Goal: Communication & Community: Answer question/provide support

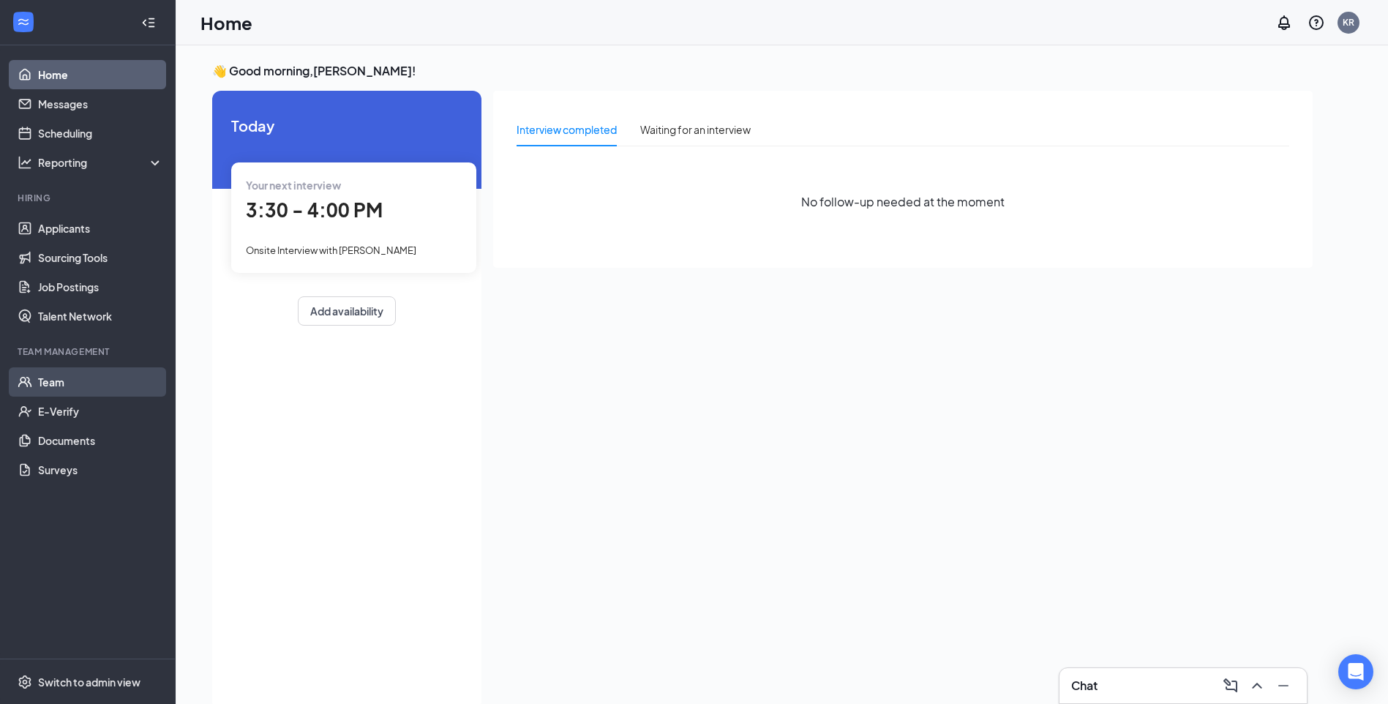
click at [61, 383] on link "Team" at bounding box center [100, 381] width 125 height 29
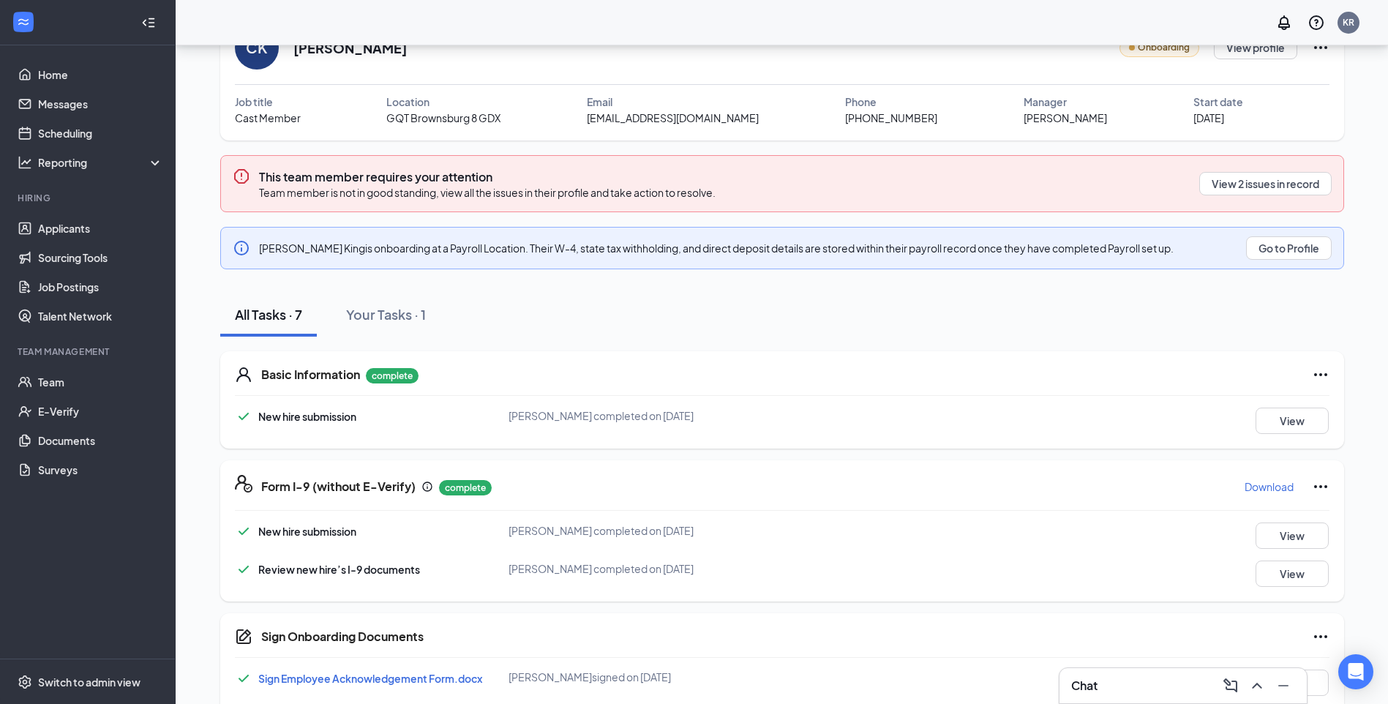
scroll to position [221, 0]
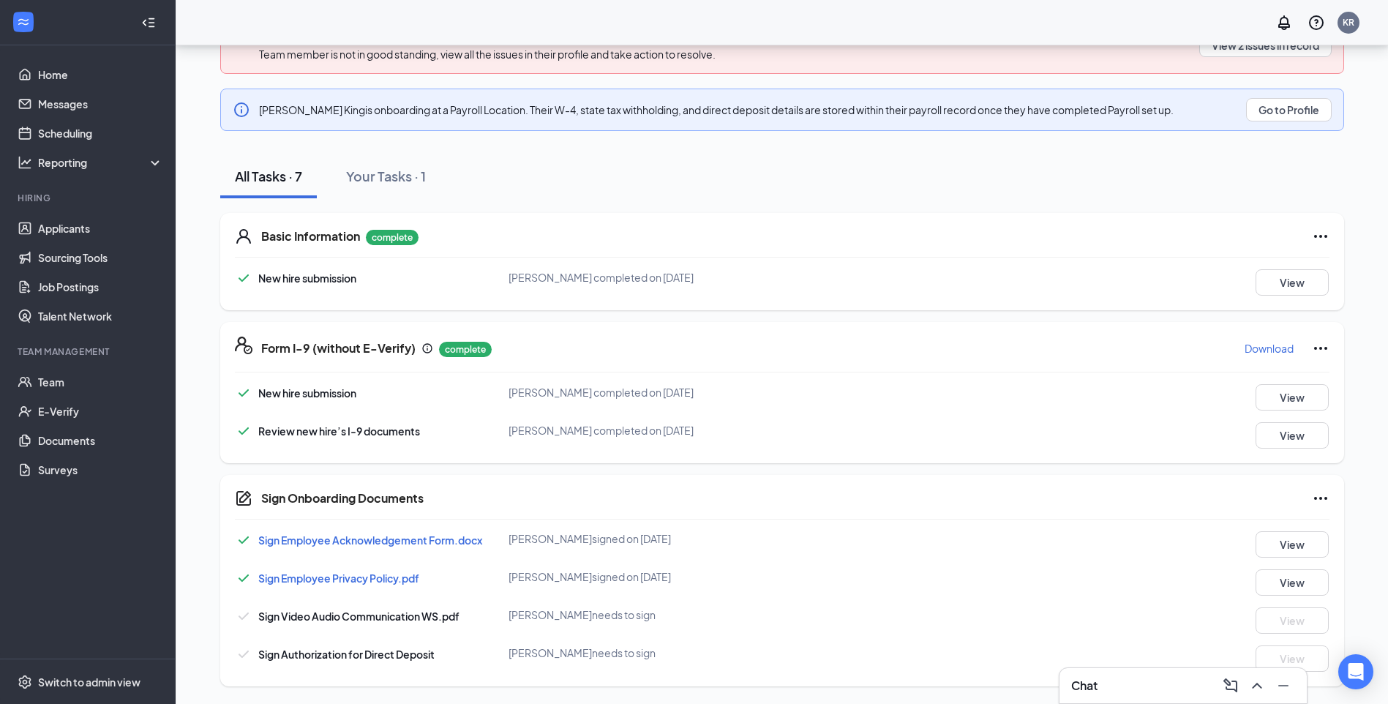
click at [1124, 682] on div "Chat" at bounding box center [1183, 685] width 224 height 23
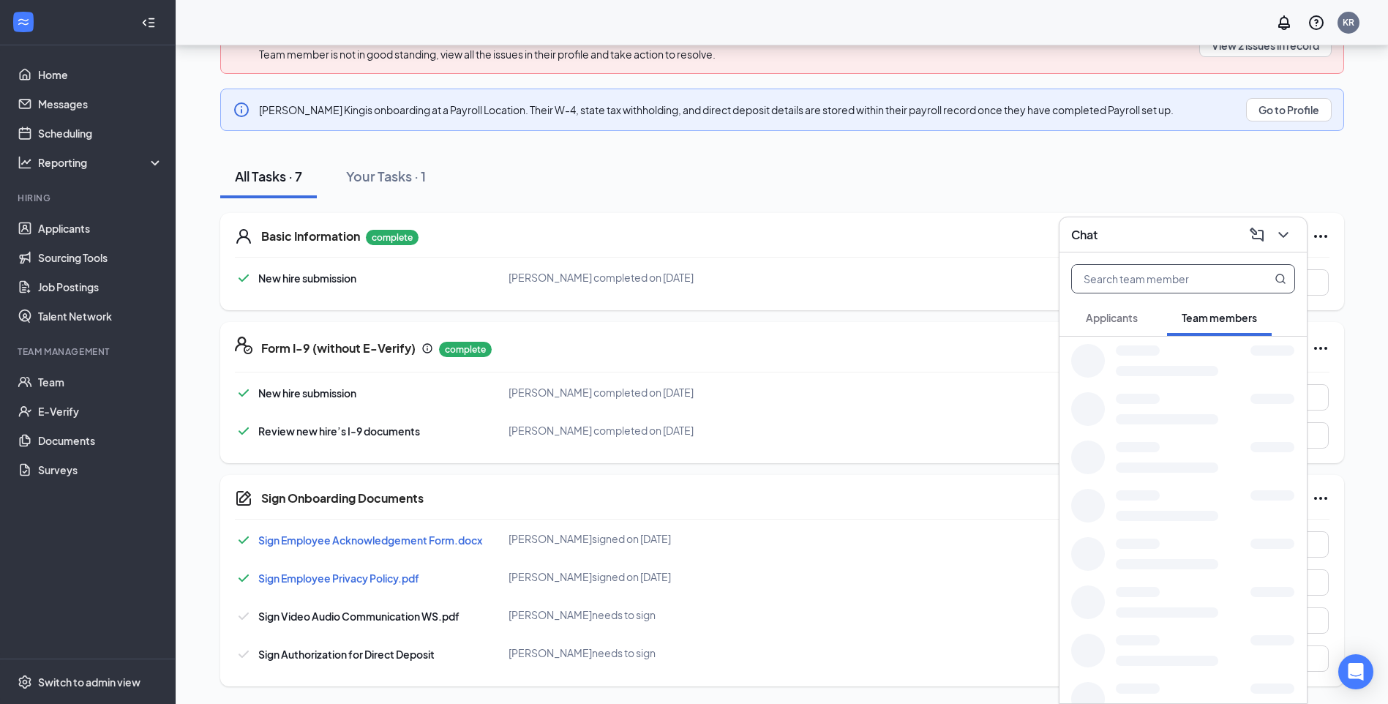
click at [1187, 282] on input "text" at bounding box center [1158, 279] width 173 height 28
type input "cor"
click at [1160, 353] on div "Cor ey King" at bounding box center [1162, 354] width 102 height 15
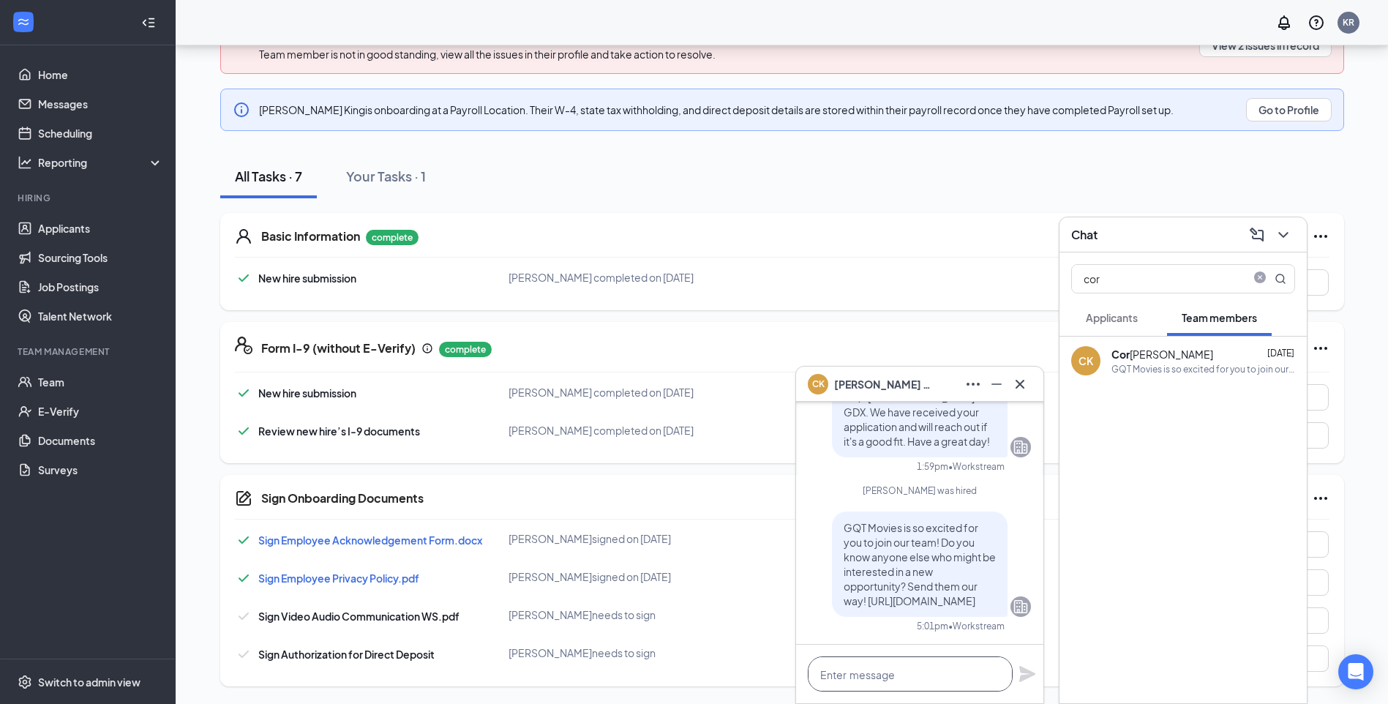
click at [962, 664] on textarea at bounding box center [910, 673] width 205 height 35
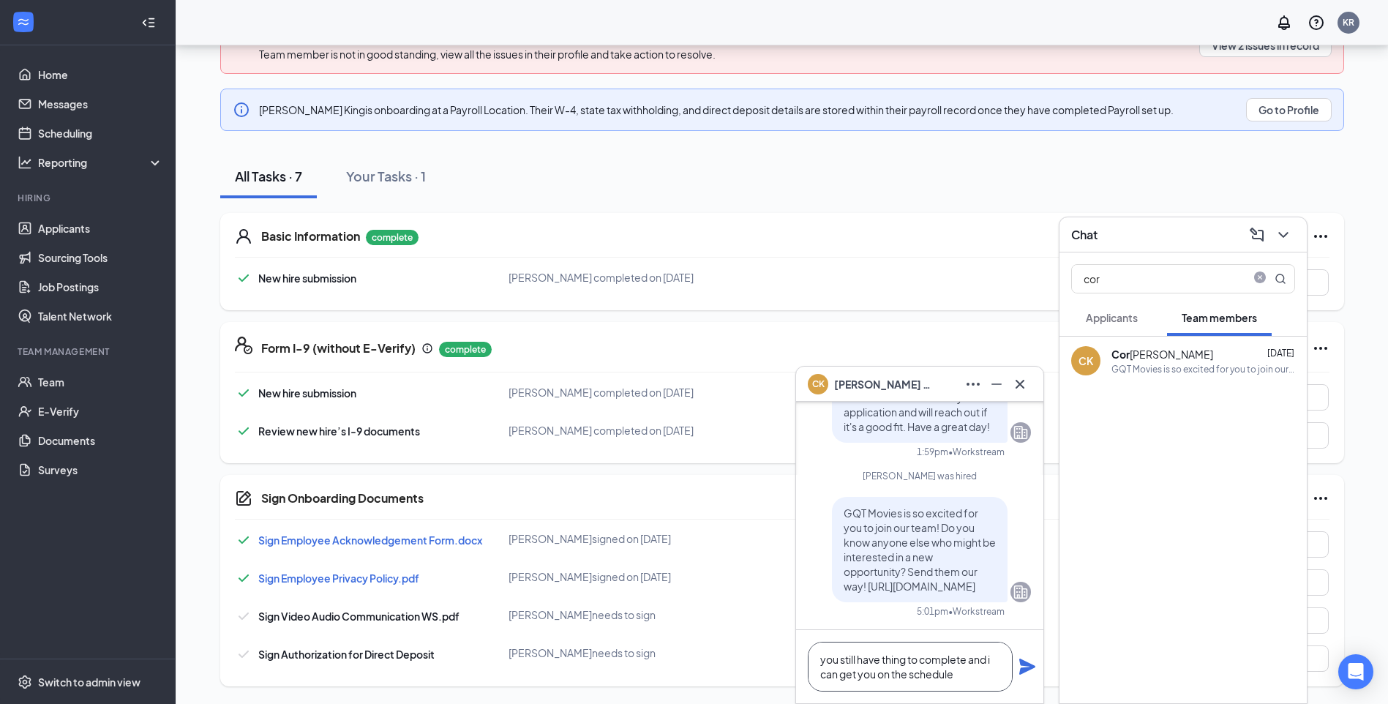
click at [908, 658] on textarea "you still have thing to complete and i can get you on the schedule" at bounding box center [910, 666] width 205 height 50
type textarea "you still have things to complete and i can get you on the schedule"
click at [1028, 669] on icon "Plane" at bounding box center [1027, 666] width 16 height 16
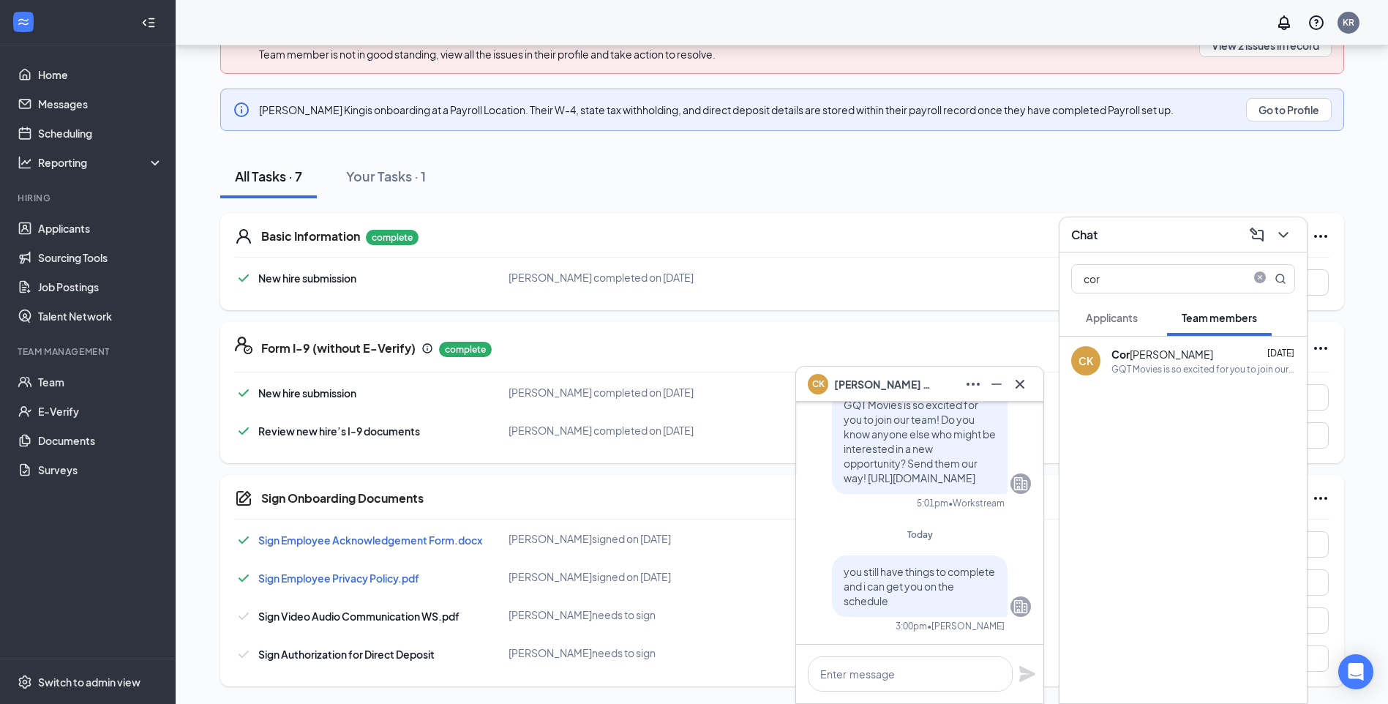
scroll to position [0, 0]
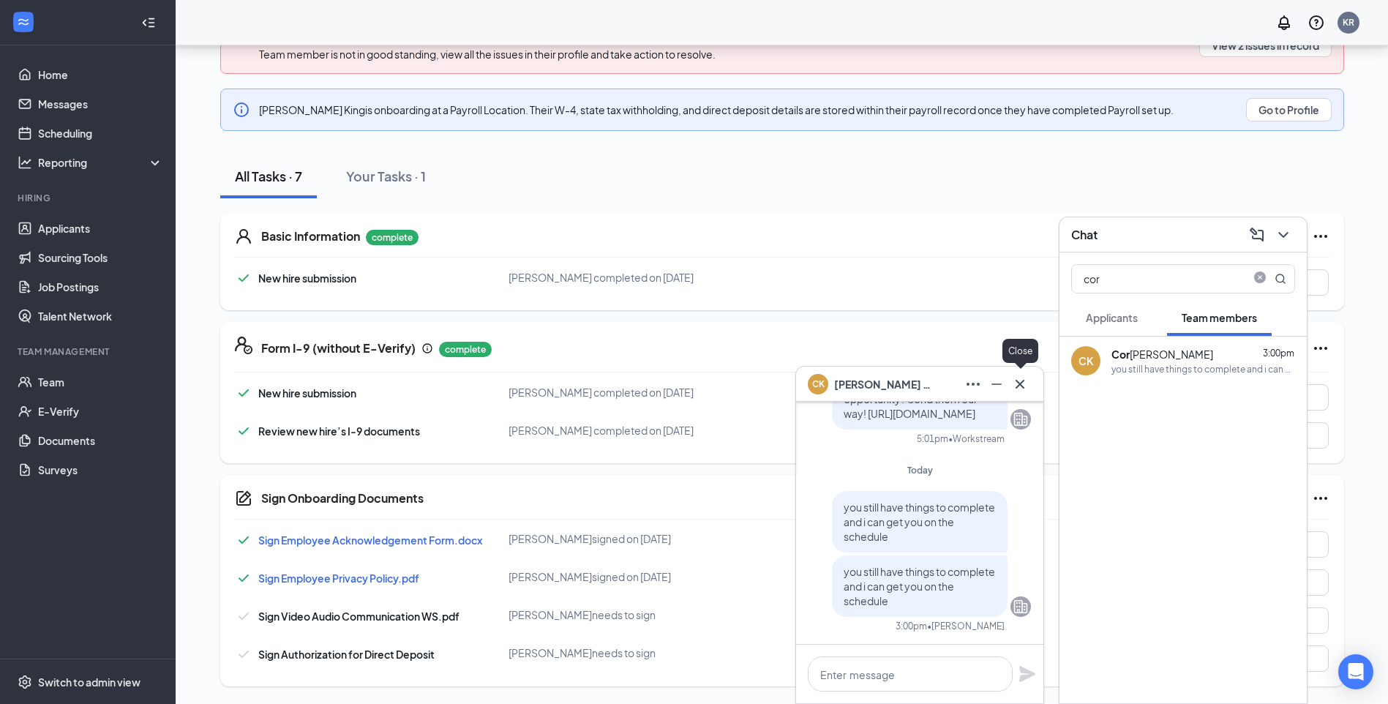
click at [1023, 390] on icon "Cross" at bounding box center [1020, 384] width 18 height 18
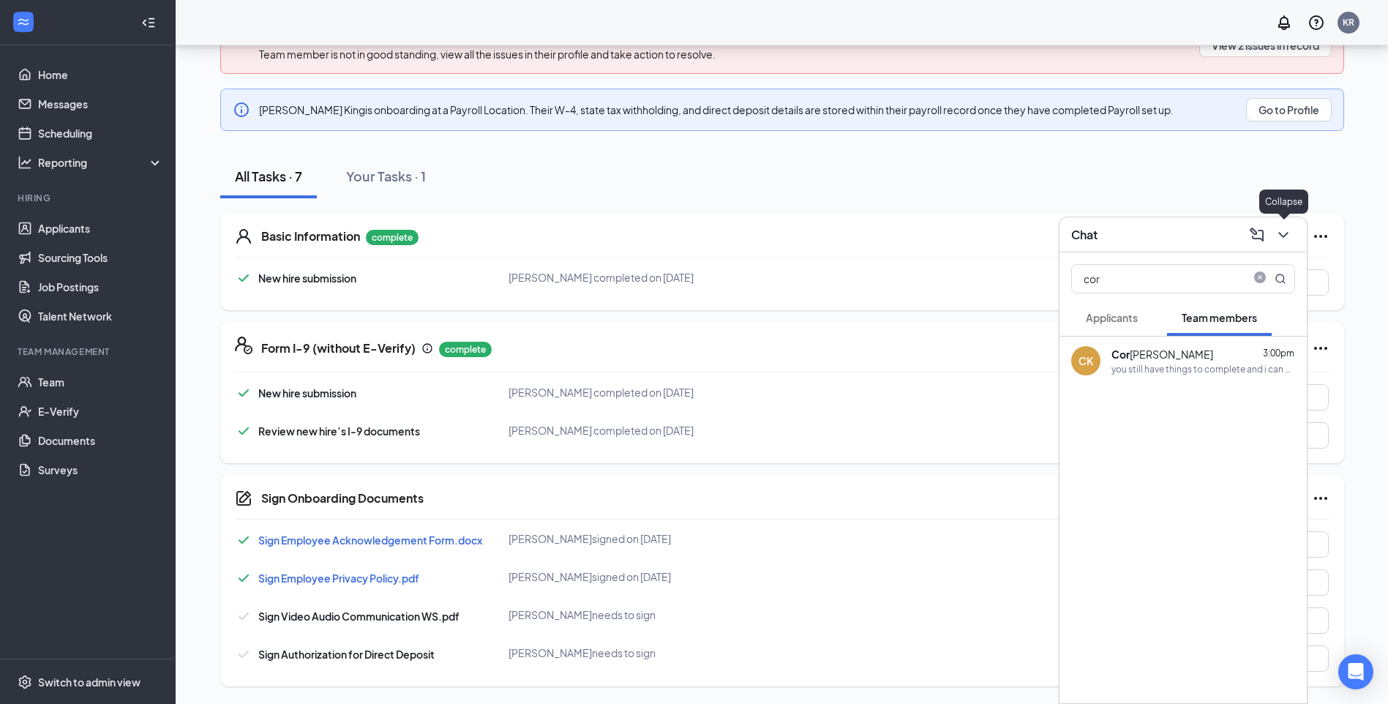
click at [1287, 236] on icon "ChevronDown" at bounding box center [1283, 235] width 18 height 18
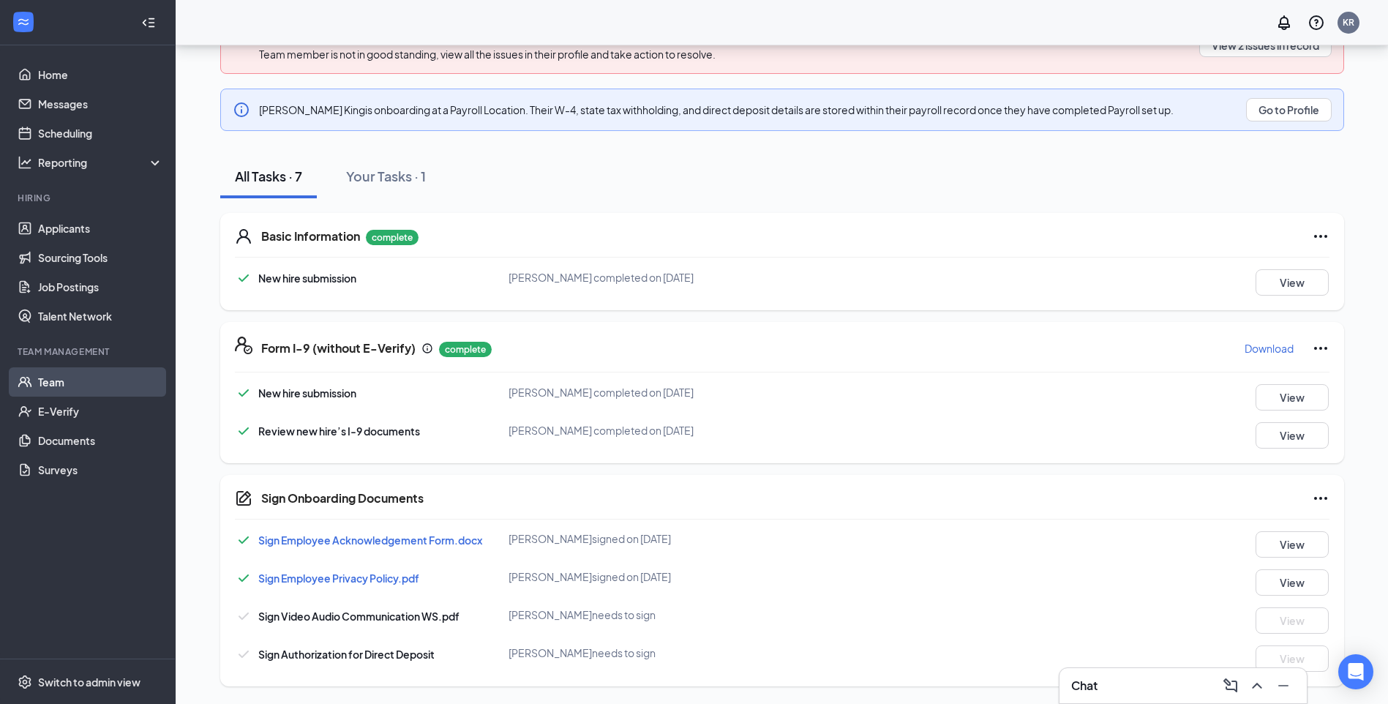
click at [47, 386] on link "Team" at bounding box center [100, 381] width 125 height 29
